Goal: Book appointment/travel/reservation

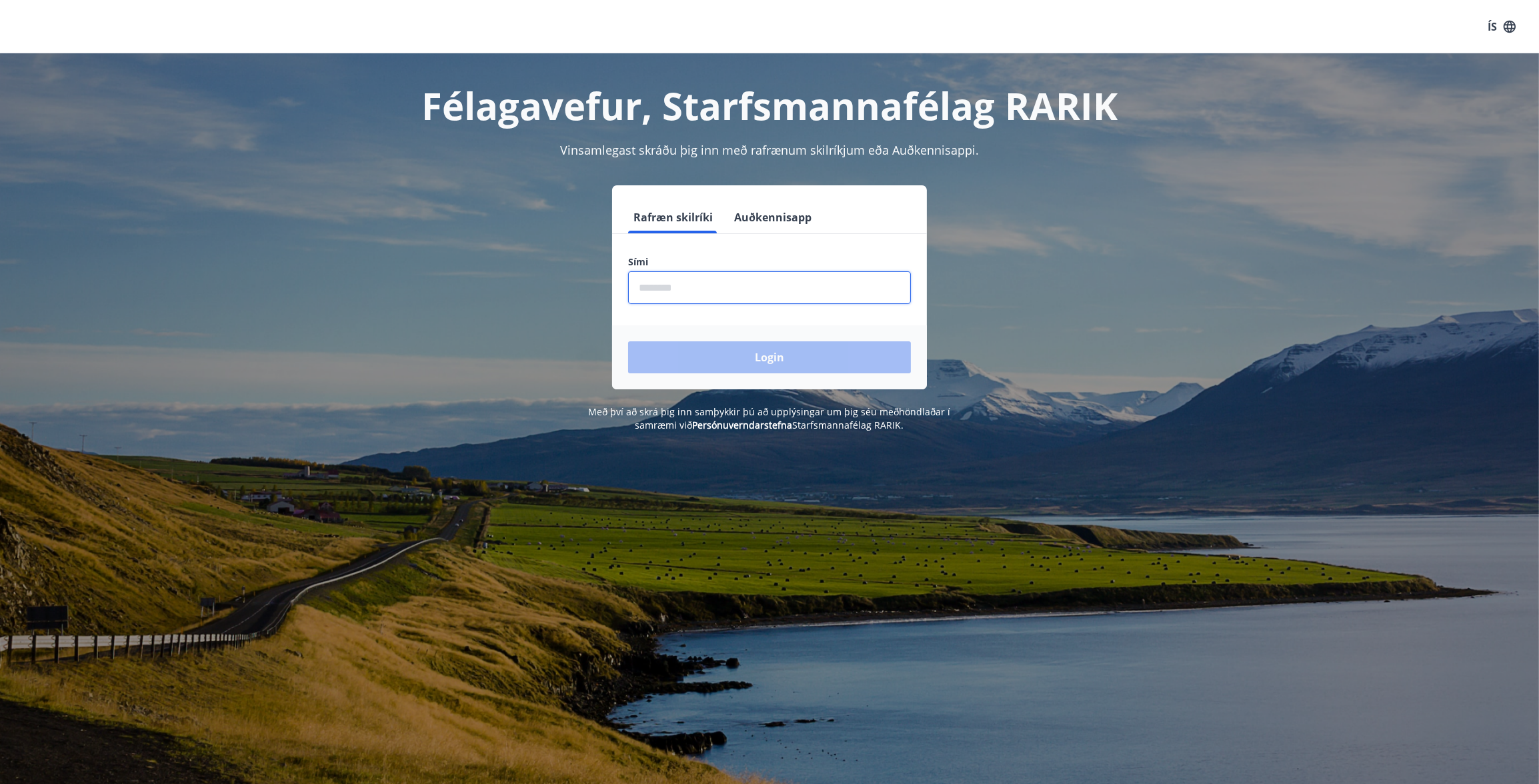
click at [720, 280] on input "phone" at bounding box center [769, 288] width 283 height 33
type input "********"
click at [728, 357] on button "Login" at bounding box center [769, 357] width 283 height 32
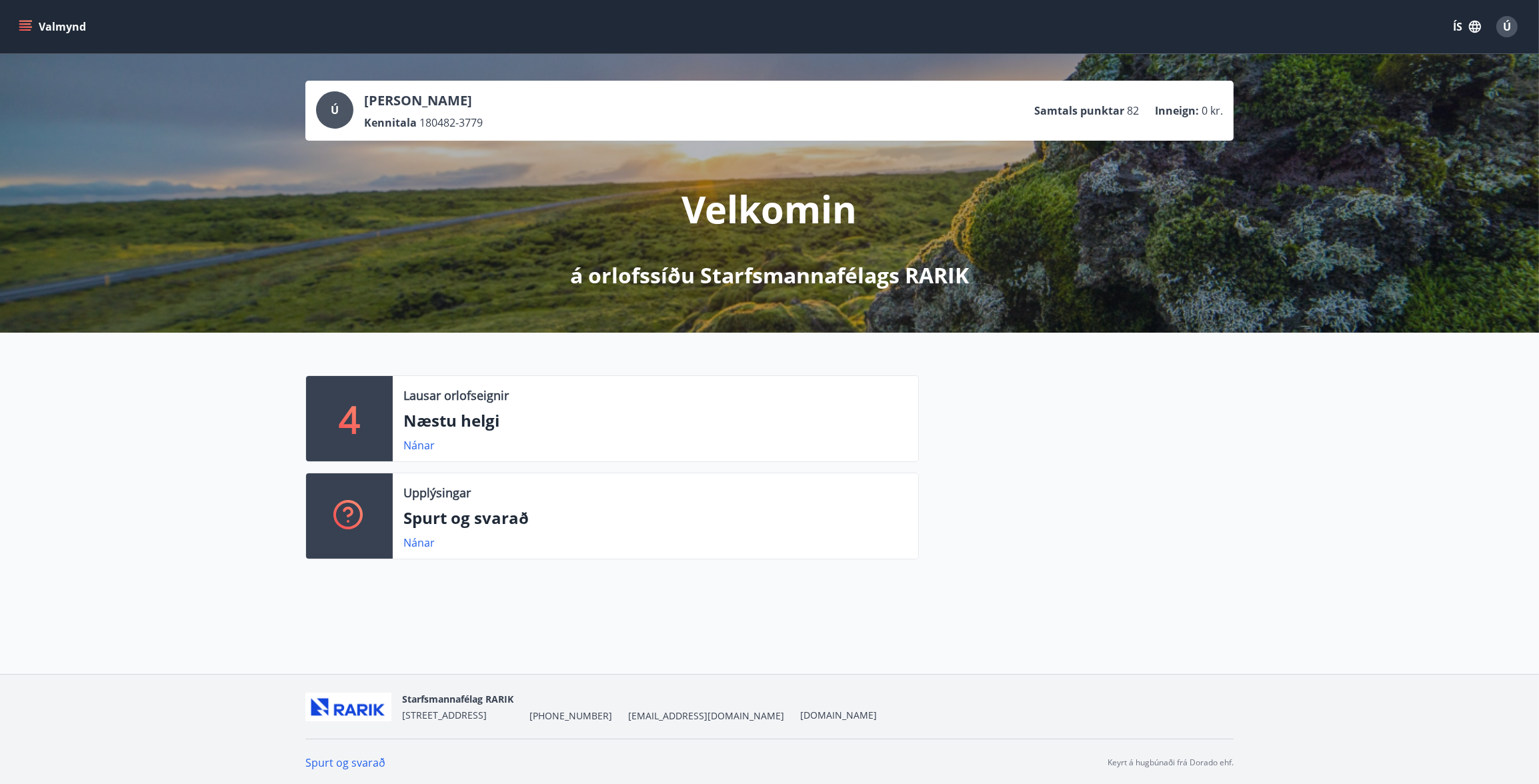
click at [27, 16] on button "Valmynd" at bounding box center [53, 27] width 76 height 24
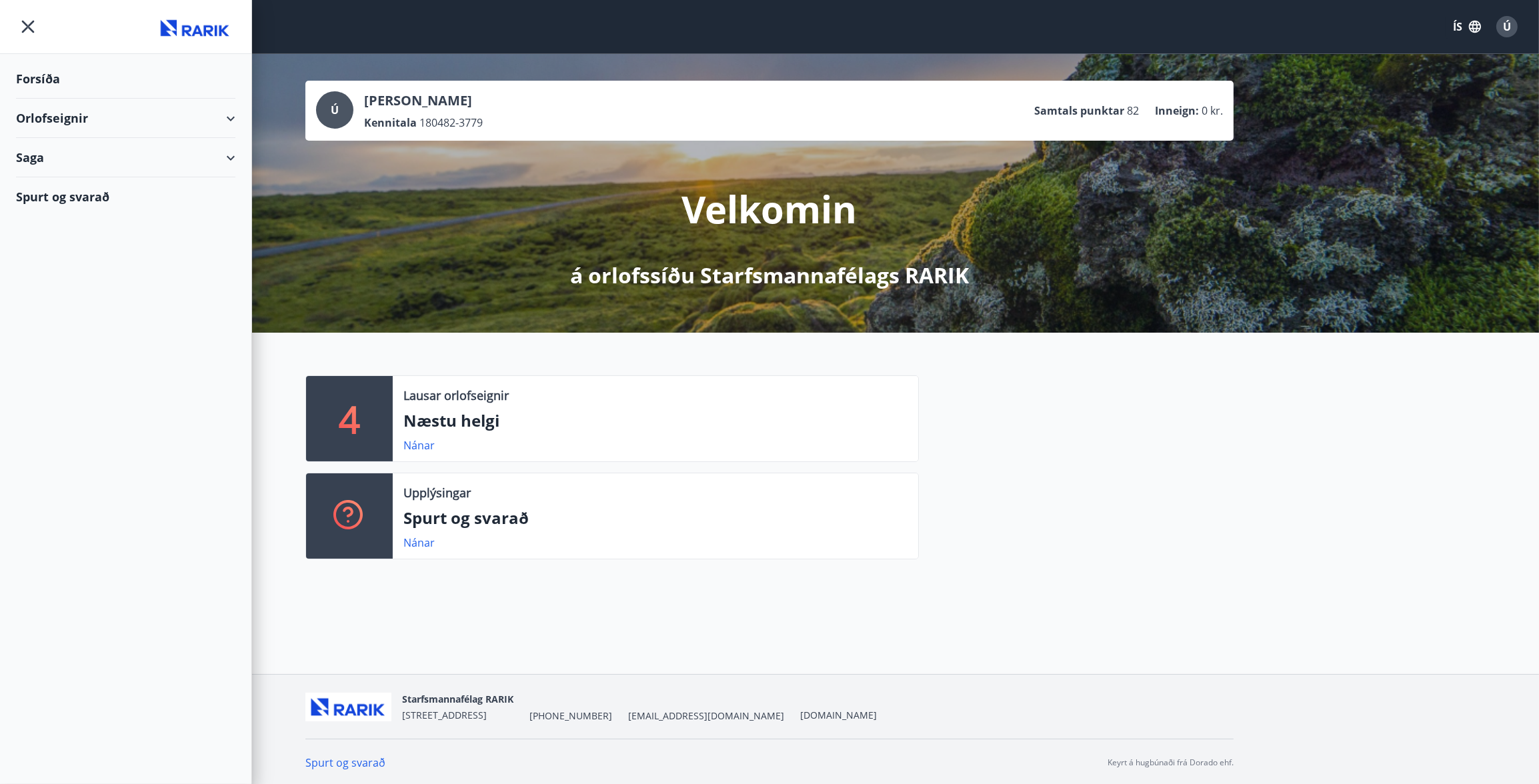
click at [82, 123] on div "Orlofseignir" at bounding box center [125, 117] width 219 height 39
click at [79, 172] on div "Bókunardagatal" at bounding box center [125, 180] width 198 height 28
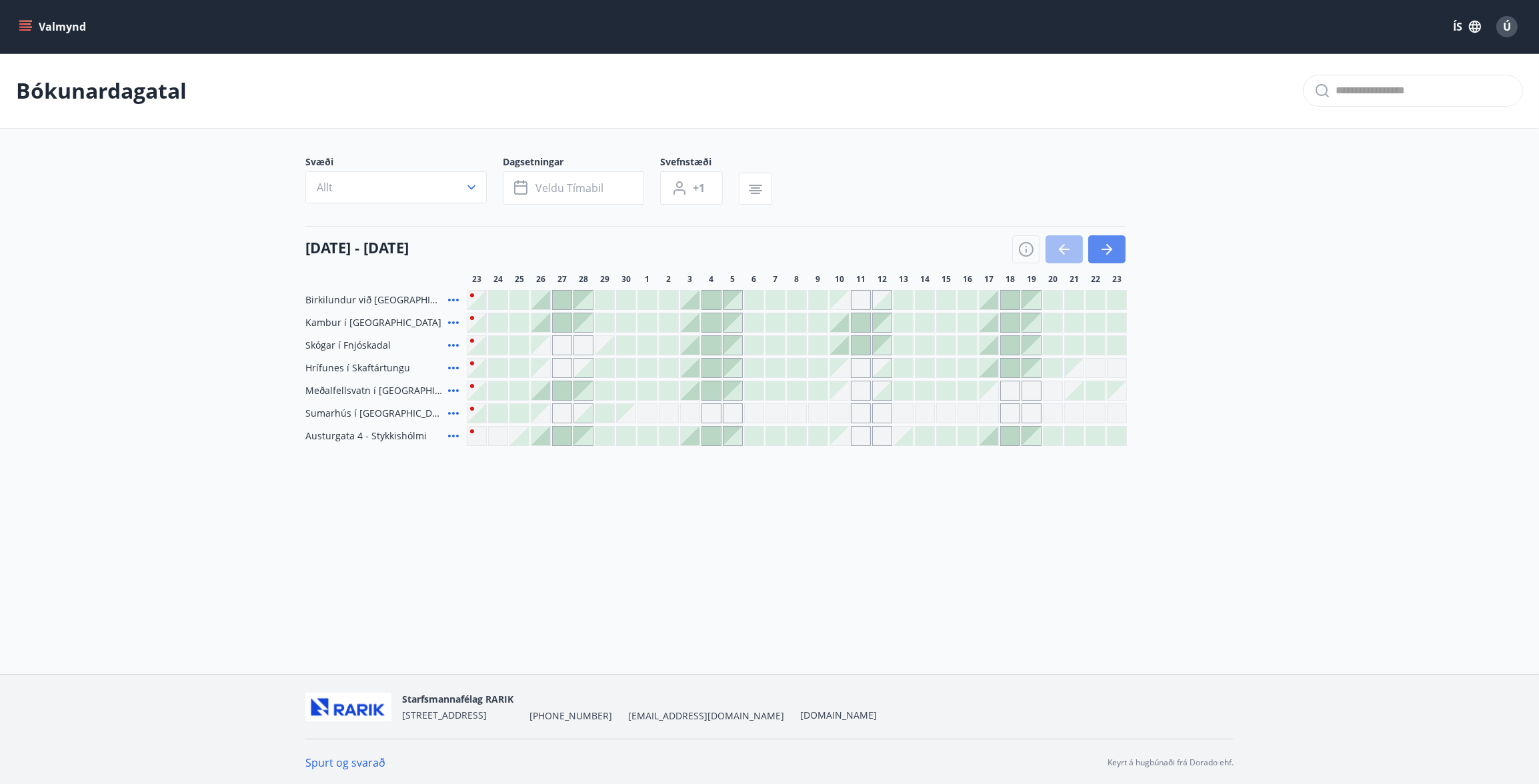
click at [1100, 245] on icon "button" at bounding box center [1106, 249] width 16 height 16
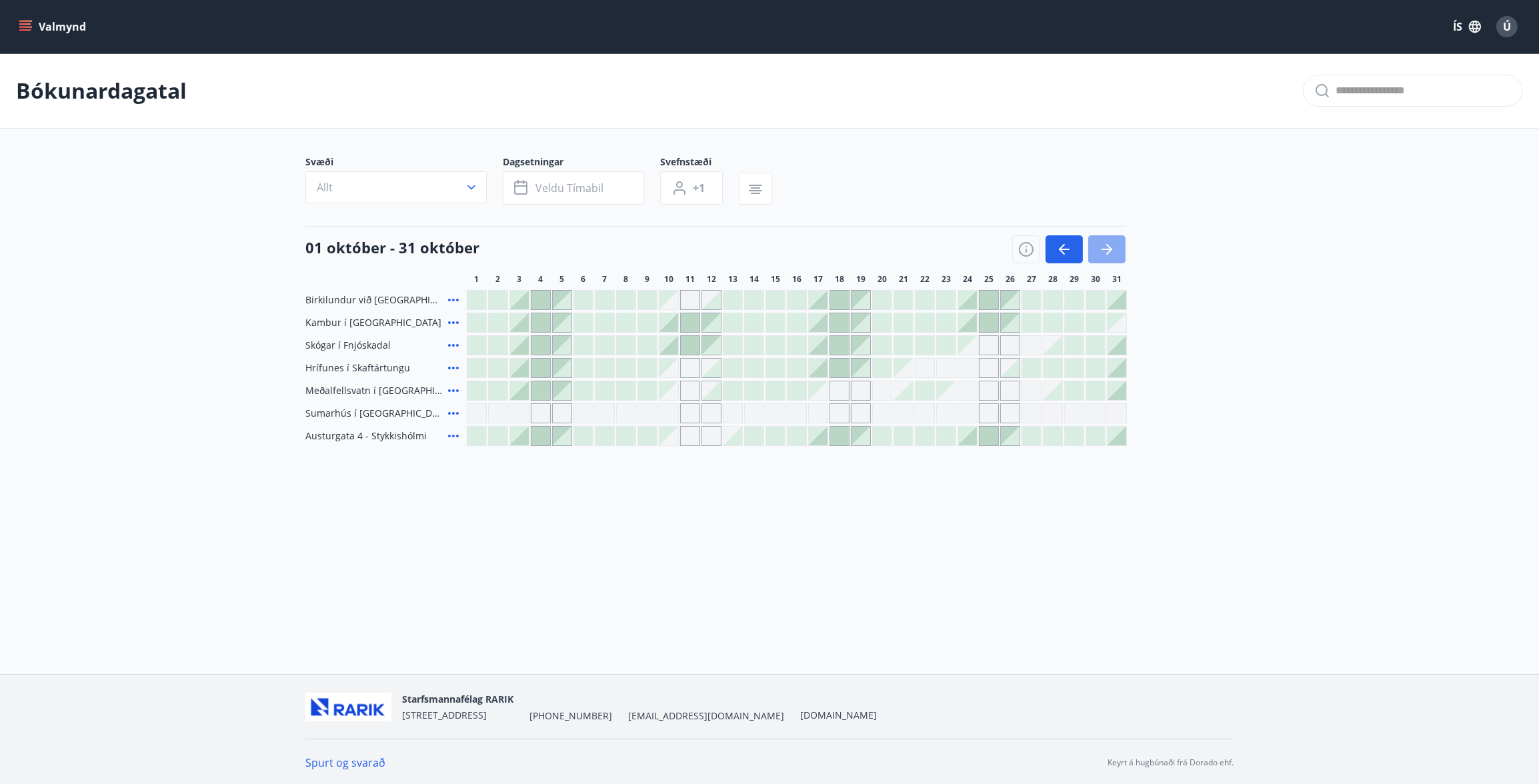
click at [1100, 245] on icon "button" at bounding box center [1106, 249] width 16 height 16
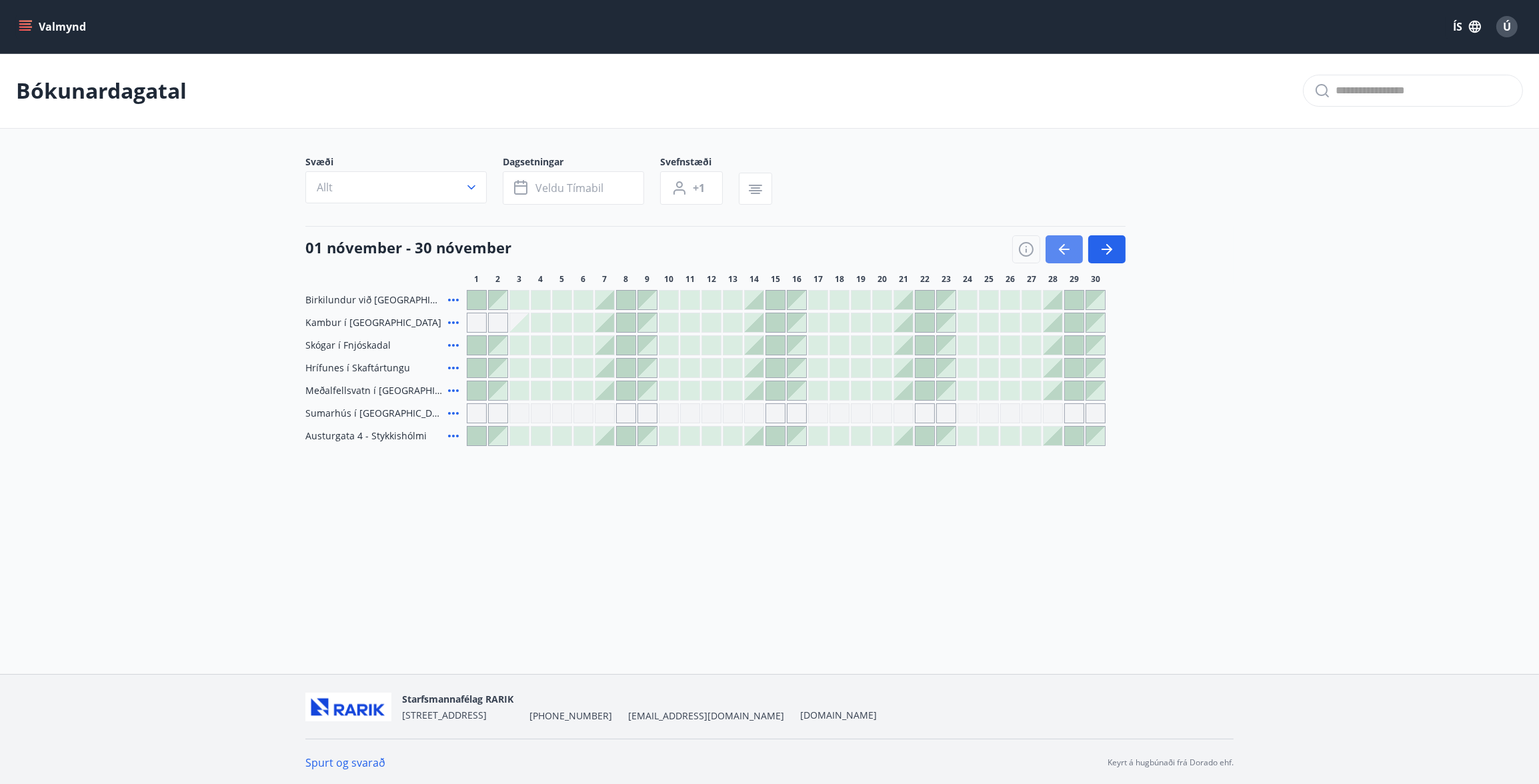
click at [1075, 252] on button "button" at bounding box center [1064, 249] width 37 height 28
